Goal: Check status: Check status

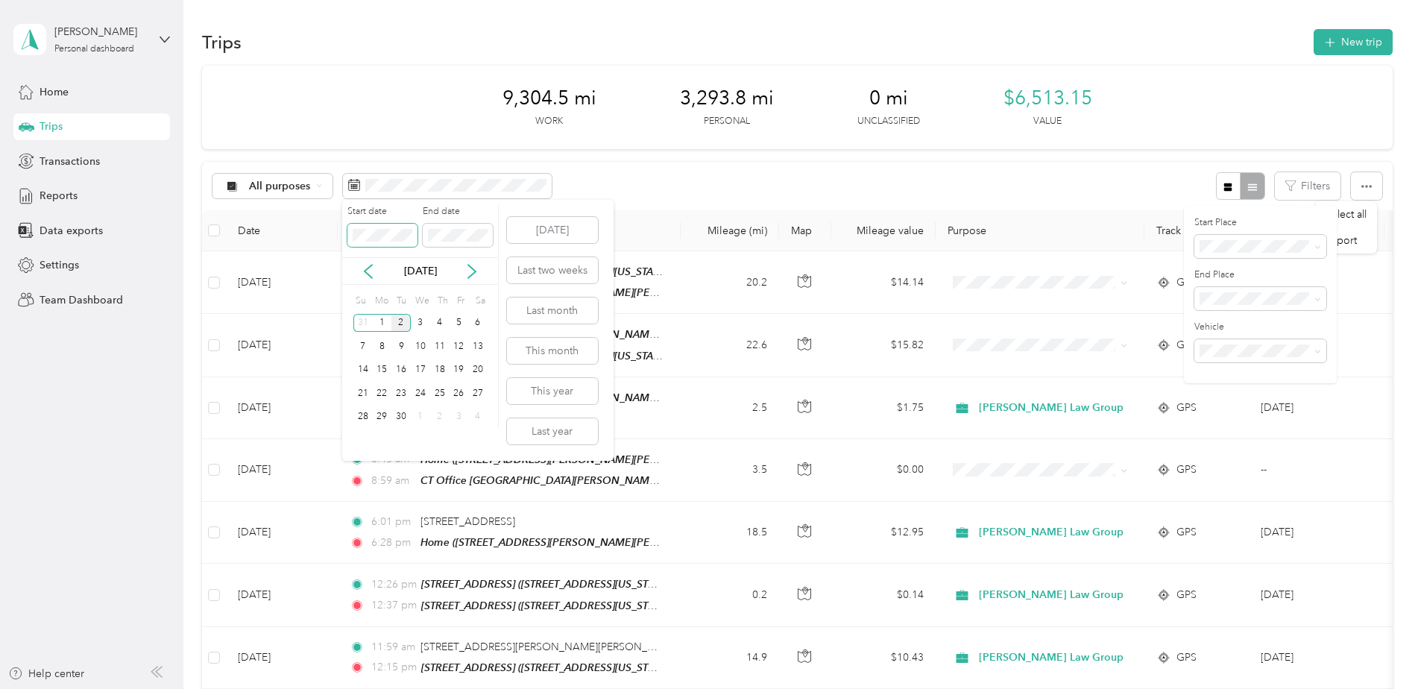
click at [225, 224] on body "[PERSON_NAME] III Personal dashboard Home Trips Transactions Reports Data expor…" at bounding box center [705, 344] width 1411 height 689
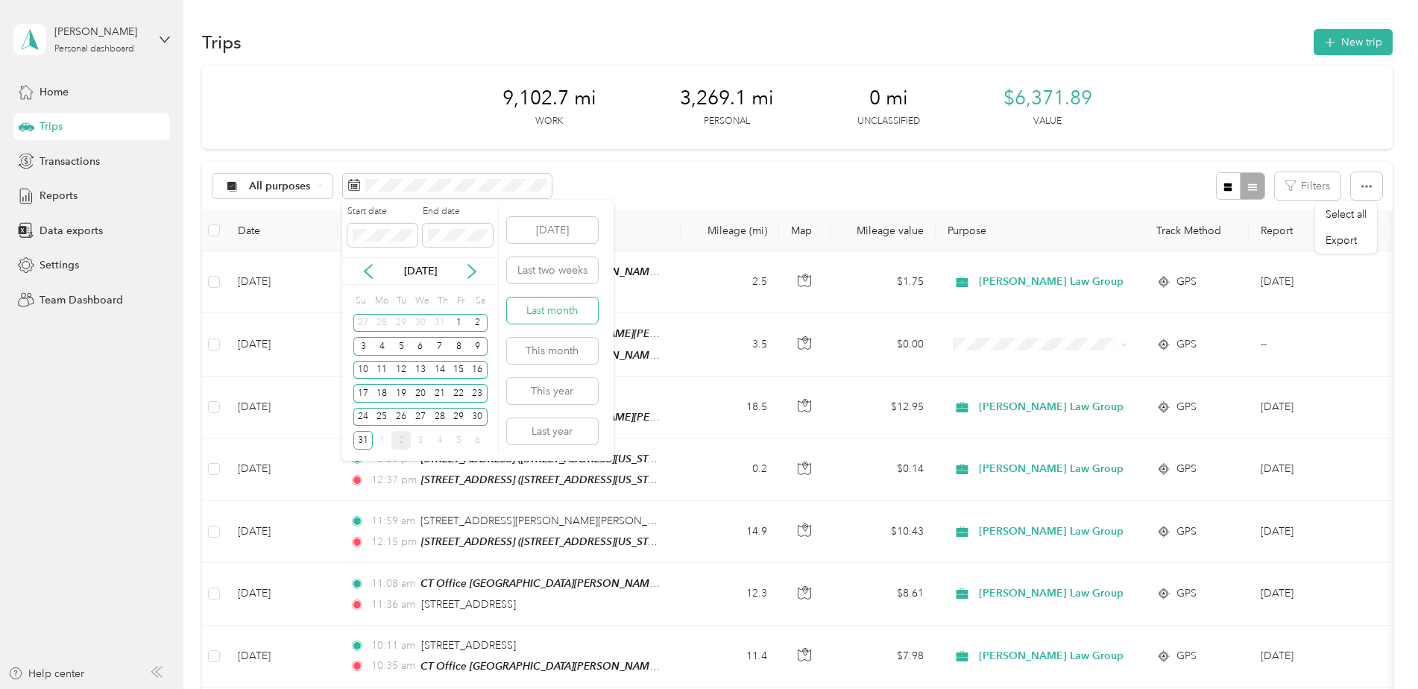
click at [547, 309] on button "Last month" at bounding box center [552, 310] width 91 height 26
